Goal: Communication & Community: Answer question/provide support

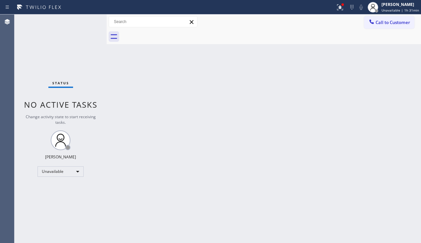
drag, startPoint x: 187, startPoint y: 169, endPoint x: 180, endPoint y: 172, distance: 7.1
click at [187, 169] on div "Back to Dashboard Change Sender ID Customers Technicians Select a contact Outbo…" at bounding box center [264, 129] width 315 height 229
click at [256, 113] on div "Back to Dashboard Change Sender ID Customers Technicians Select a contact Outbo…" at bounding box center [264, 129] width 315 height 229
click at [135, 182] on div "Back to Dashboard Change Sender ID Customers Technicians Select a contact Outbo…" at bounding box center [264, 129] width 315 height 229
click at [381, 187] on div "Back to Dashboard Change Sender ID Customers Technicians Select a contact Outbo…" at bounding box center [264, 129] width 315 height 229
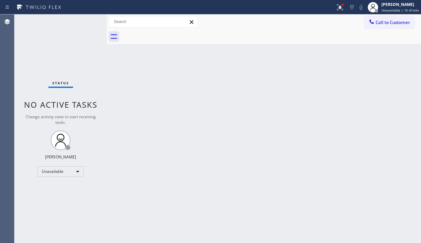
drag, startPoint x: 298, startPoint y: 214, endPoint x: 305, endPoint y: 168, distance: 47.1
click at [298, 212] on div "Back to Dashboard Change Sender ID Customers Technicians Select a contact Outbo…" at bounding box center [264, 129] width 315 height 229
click at [241, 163] on div "Back to Dashboard Change Sender ID Customers Technicians Select a contact Outbo…" at bounding box center [264, 129] width 315 height 229
click at [333, 12] on button at bounding box center [340, 7] width 15 height 15
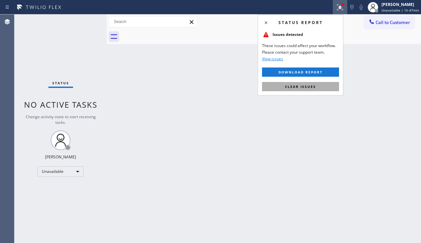
click at [298, 87] on span "Clear issues" at bounding box center [300, 86] width 31 height 5
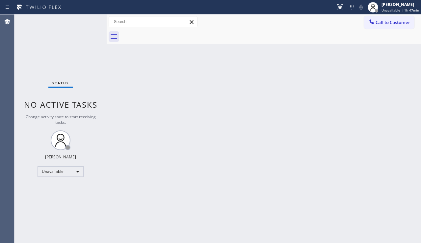
click at [265, 91] on div "Back to Dashboard Change Sender ID Customers Technicians Select a contact Outbo…" at bounding box center [264, 129] width 315 height 229
click at [373, 175] on div "Back to Dashboard Change Sender ID Customers Technicians Select a contact Outbo…" at bounding box center [264, 129] width 315 height 229
drag, startPoint x: 183, startPoint y: 231, endPoint x: 191, endPoint y: 227, distance: 9.3
click at [183, 231] on div "Back to Dashboard Change Sender ID Customers Technicians Select a contact Outbo…" at bounding box center [264, 129] width 315 height 229
drag, startPoint x: 184, startPoint y: 231, endPoint x: 207, endPoint y: 227, distance: 23.3
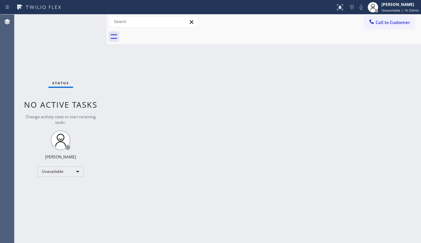
click at [184, 231] on div "Back to Dashboard Change Sender ID Customers Technicians Select a contact Outbo…" at bounding box center [264, 129] width 315 height 229
drag, startPoint x: 175, startPoint y: 125, endPoint x: 176, endPoint y: 157, distance: 31.3
click at [175, 125] on div "Back to Dashboard Change Sender ID Customers Technicians Select a contact Outbo…" at bounding box center [264, 129] width 315 height 229
click at [398, 174] on div "Back to Dashboard Change Sender ID Customers Technicians Select a contact Outbo…" at bounding box center [264, 129] width 315 height 229
click at [164, 160] on div "Back to Dashboard Change Sender ID Customers Technicians Select a contact Outbo…" at bounding box center [264, 129] width 315 height 229
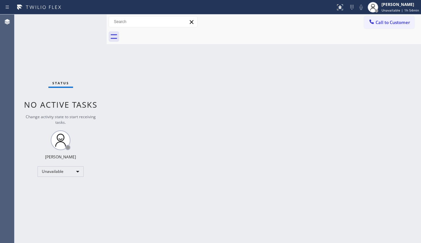
click at [224, 123] on div "Back to Dashboard Change Sender ID Customers Technicians Select a contact Outbo…" at bounding box center [264, 129] width 315 height 229
click at [165, 161] on div "Back to Dashboard Change Sender ID Customers Technicians Select a contact Outbo…" at bounding box center [264, 129] width 315 height 229
click at [371, 127] on div "Back to Dashboard Change Sender ID Customers Technicians Select a contact Outbo…" at bounding box center [264, 129] width 315 height 229
click at [380, 24] on span "Call to Customer" at bounding box center [393, 22] width 35 height 6
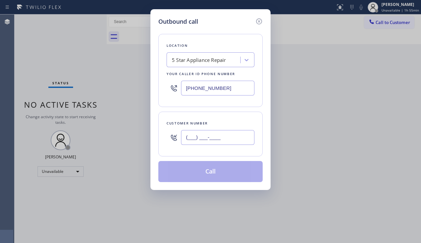
click at [188, 142] on input "(___) ___-____" at bounding box center [217, 137] width 73 height 15
paste input "732) 895-2526"
type input "[PHONE_NUMBER]"
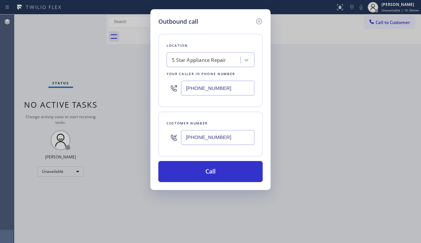
drag, startPoint x: 394, startPoint y: 182, endPoint x: 328, endPoint y: 210, distance: 72.2
click at [394, 182] on div "Outbound call Location 5 Star Appliance Repair Your caller id phone number [PHO…" at bounding box center [210, 121] width 421 height 243
click at [258, 20] on icon at bounding box center [259, 21] width 8 height 8
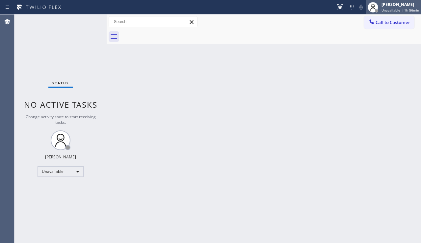
click at [392, 13] on div "[PERSON_NAME] Unavailable | 1h 56min" at bounding box center [401, 7] width 41 height 12
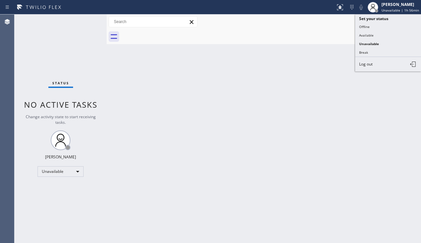
click at [370, 27] on button "Offline" at bounding box center [389, 26] width 66 height 9
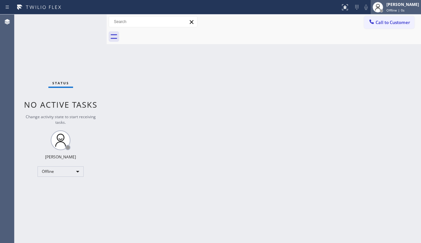
click at [387, 9] on span "Offline | 0s" at bounding box center [396, 10] width 18 height 5
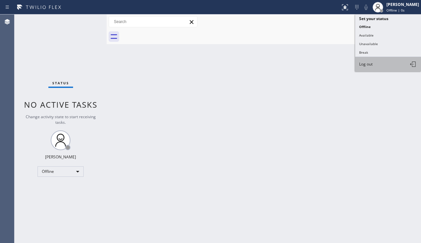
click at [375, 64] on button "Log out" at bounding box center [389, 64] width 66 height 15
